Goal: Information Seeking & Learning: Learn about a topic

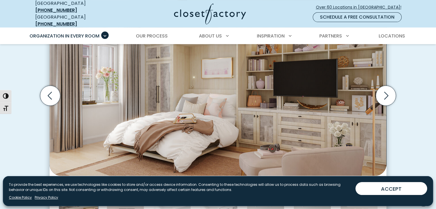
scroll to position [211, 0]
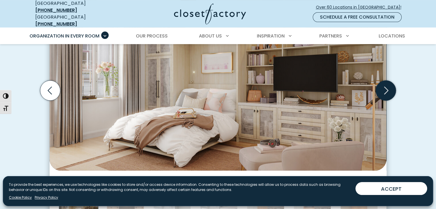
click at [388, 84] on icon "Next slide" at bounding box center [386, 91] width 20 height 20
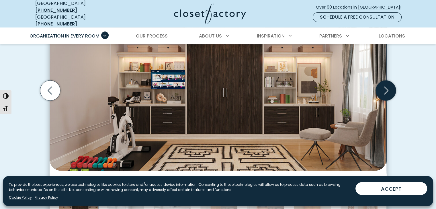
click at [388, 84] on icon "Next slide" at bounding box center [386, 91] width 20 height 20
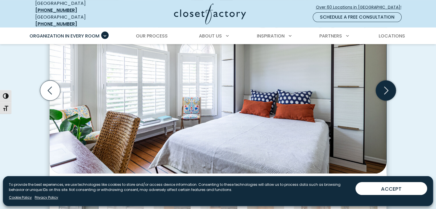
click at [388, 84] on icon "Next slide" at bounding box center [386, 91] width 20 height 20
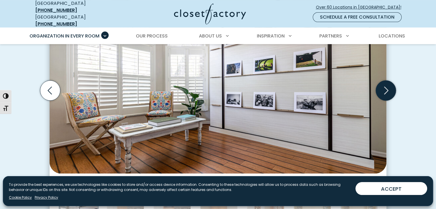
click at [388, 84] on icon "Next slide" at bounding box center [386, 91] width 20 height 20
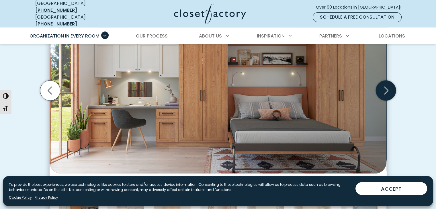
click at [388, 84] on icon "Next slide" at bounding box center [386, 91] width 20 height 20
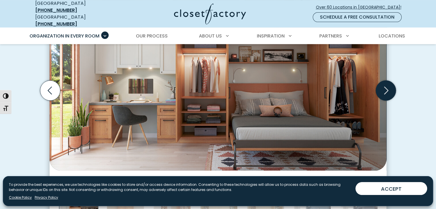
click at [388, 84] on icon "Next slide" at bounding box center [386, 91] width 20 height 20
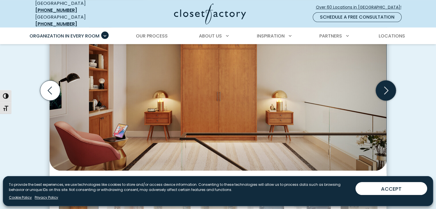
click at [388, 84] on icon "Next slide" at bounding box center [386, 91] width 20 height 20
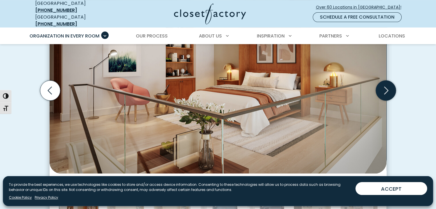
click at [388, 84] on icon "Next slide" at bounding box center [386, 91] width 20 height 20
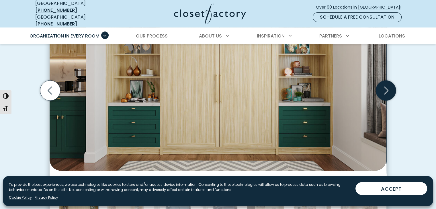
click at [388, 84] on icon "Next slide" at bounding box center [386, 91] width 20 height 20
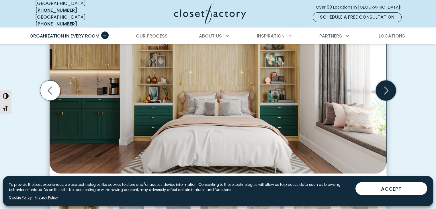
click at [388, 84] on icon "Next slide" at bounding box center [386, 91] width 20 height 20
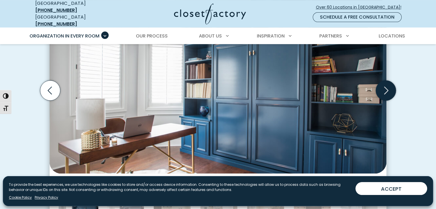
click at [388, 84] on icon "Next slide" at bounding box center [386, 91] width 20 height 20
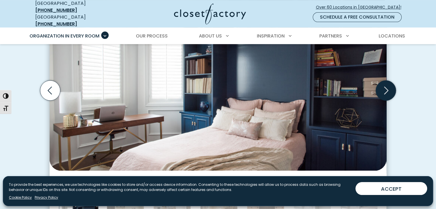
click at [388, 84] on icon "Next slide" at bounding box center [386, 91] width 20 height 20
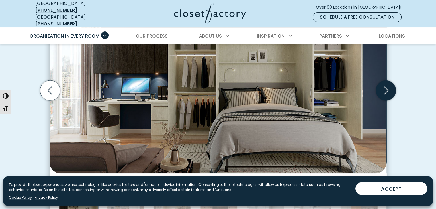
click at [388, 84] on icon "Next slide" at bounding box center [386, 91] width 20 height 20
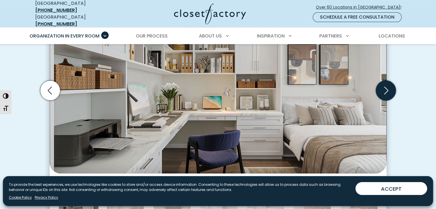
click at [388, 83] on icon "Next slide" at bounding box center [386, 91] width 20 height 20
